Goal: Find specific page/section: Find specific page/section

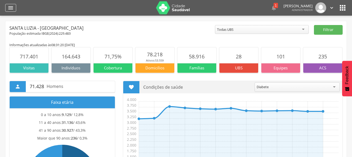
click at [14, 9] on div "" at bounding box center [10, 8] width 11 height 8
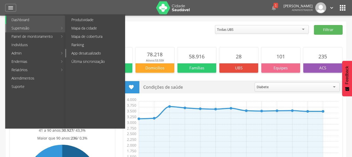
click at [98, 53] on link "App desatualizado" at bounding box center [95, 53] width 59 height 8
